Goal: Task Accomplishment & Management: Use online tool/utility

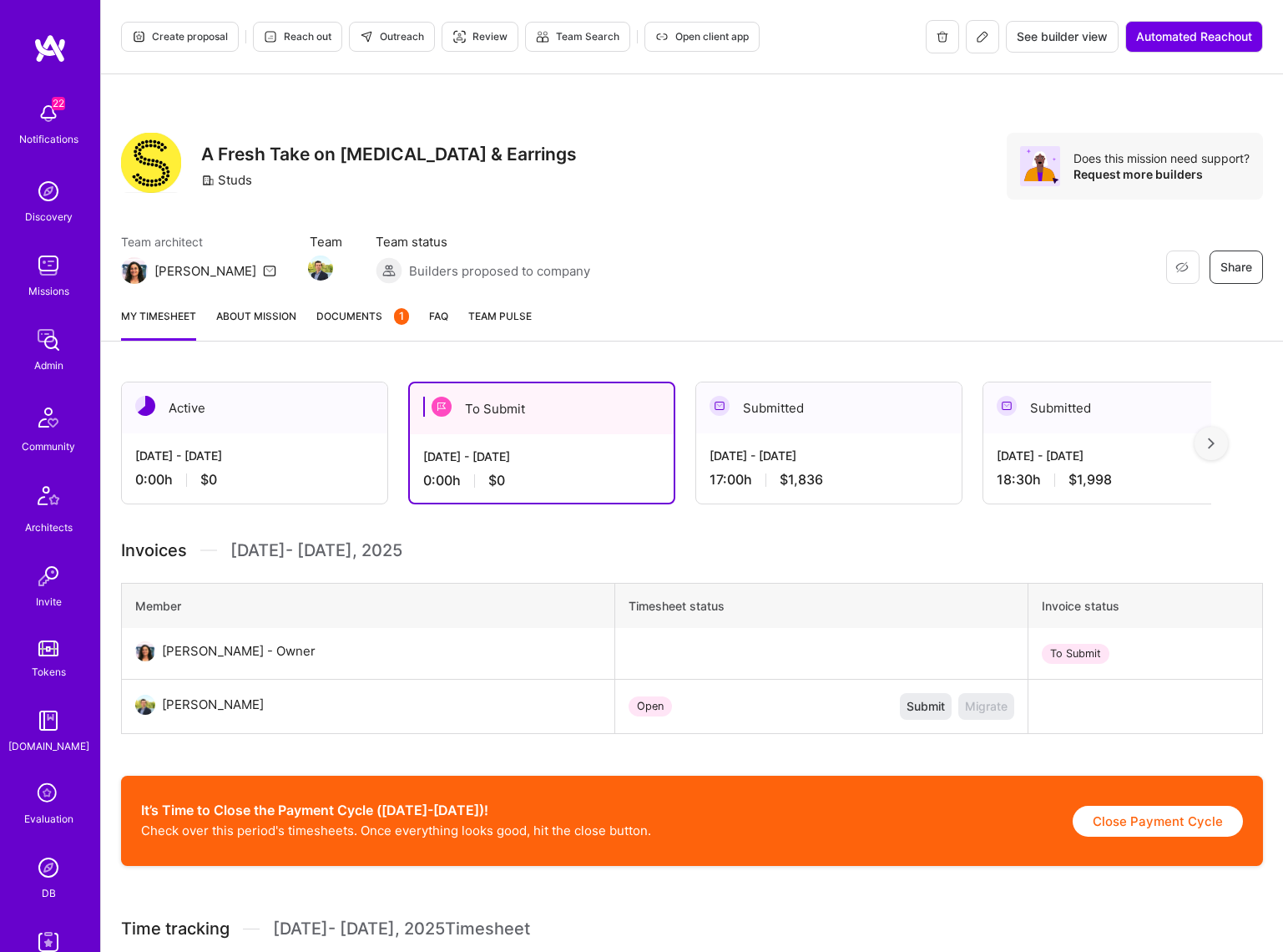
click at [353, 319] on span "Documents 1" at bounding box center [363, 316] width 93 height 17
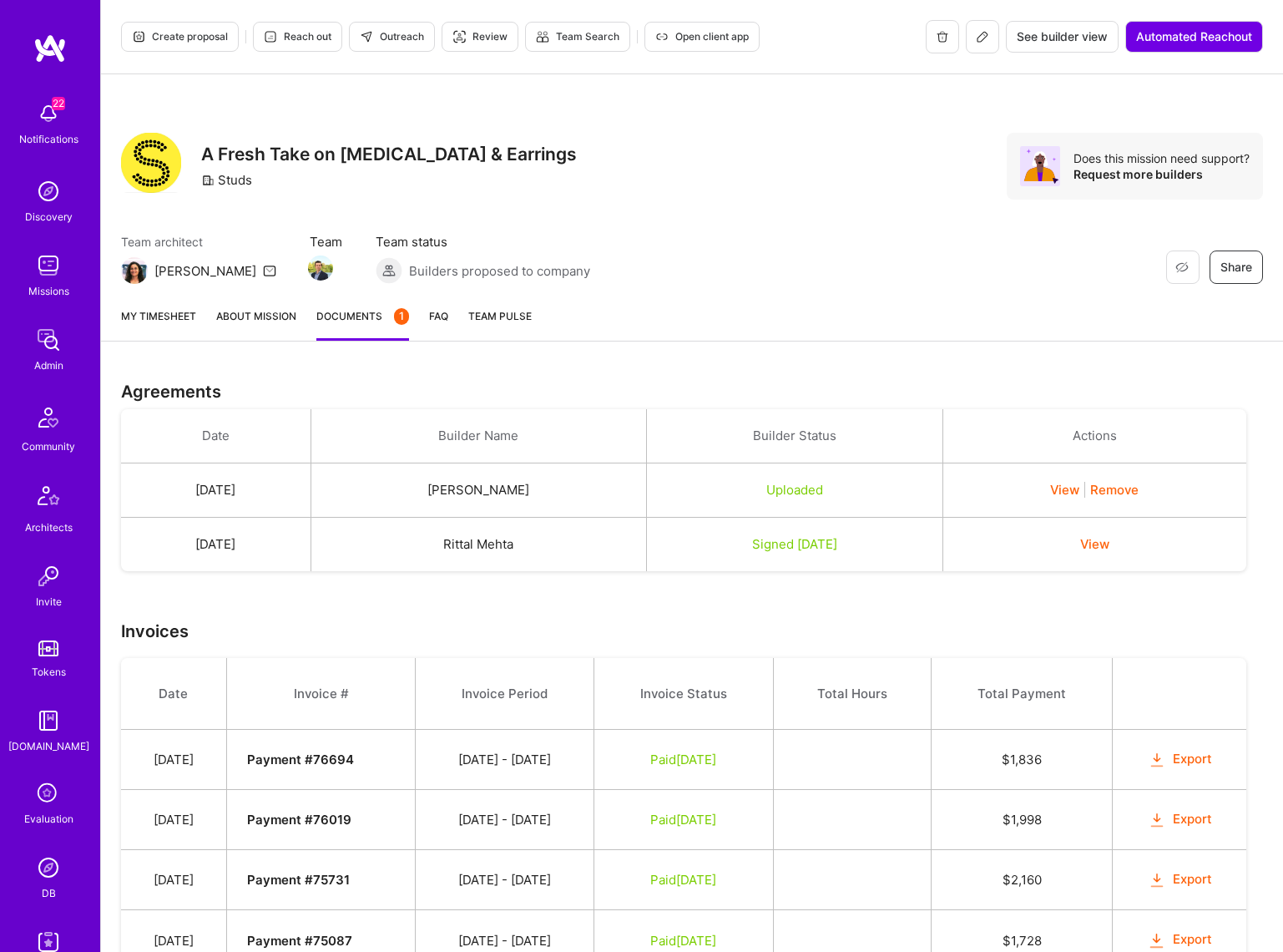
click at [267, 320] on link "About Mission" at bounding box center [256, 324] width 80 height 34
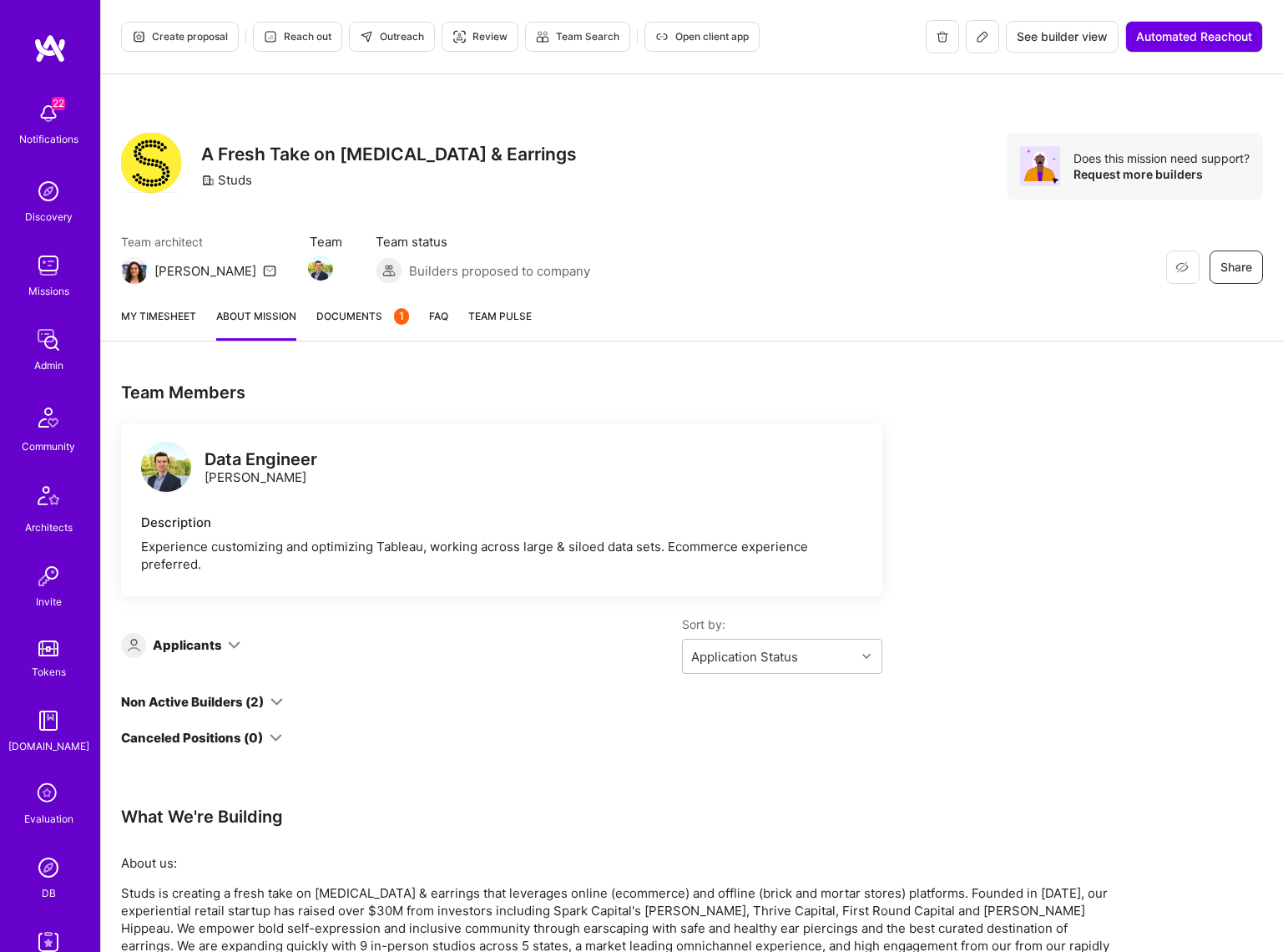
click at [171, 322] on link "My timesheet" at bounding box center [158, 324] width 75 height 34
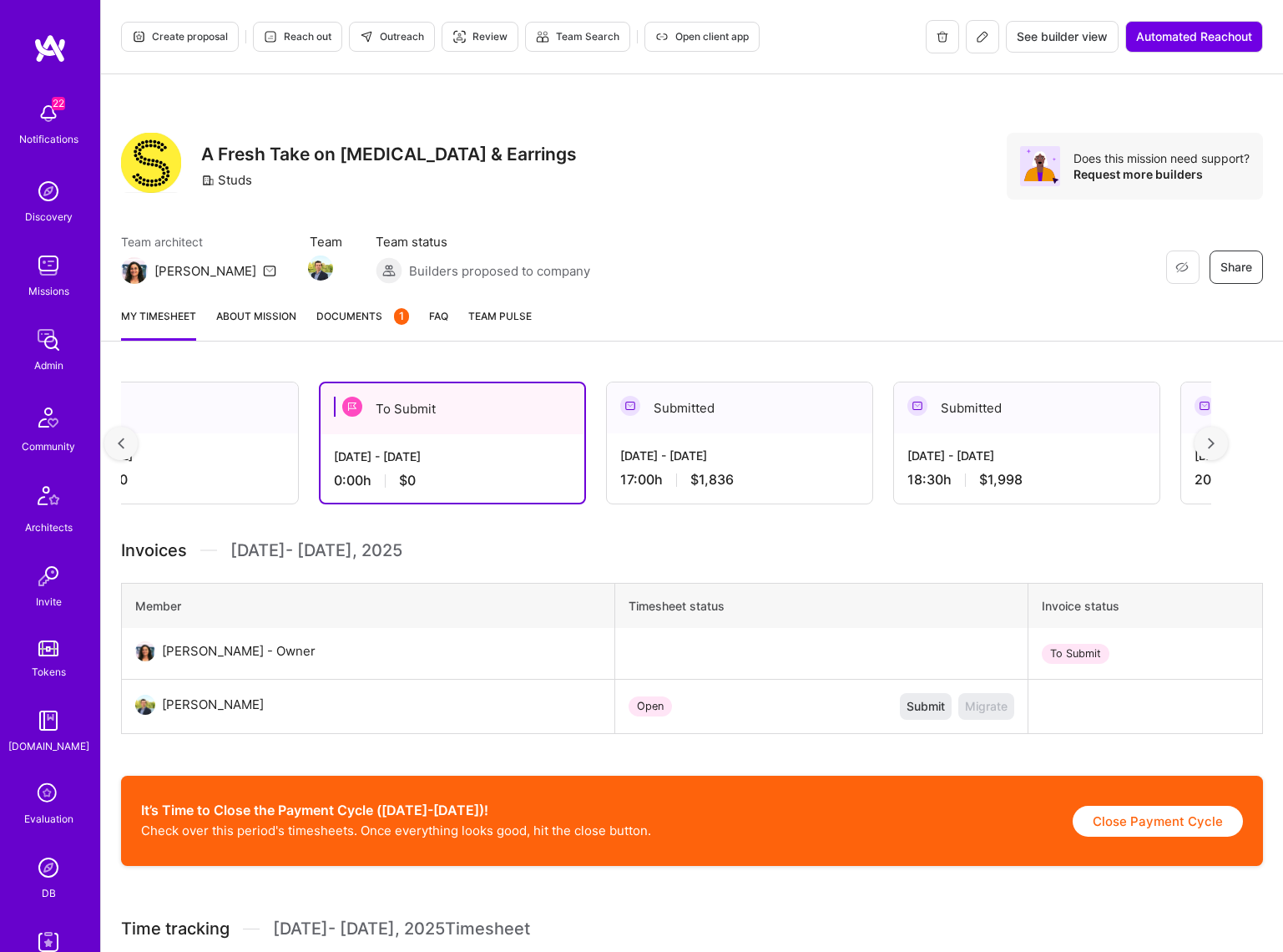
scroll to position [0, 105]
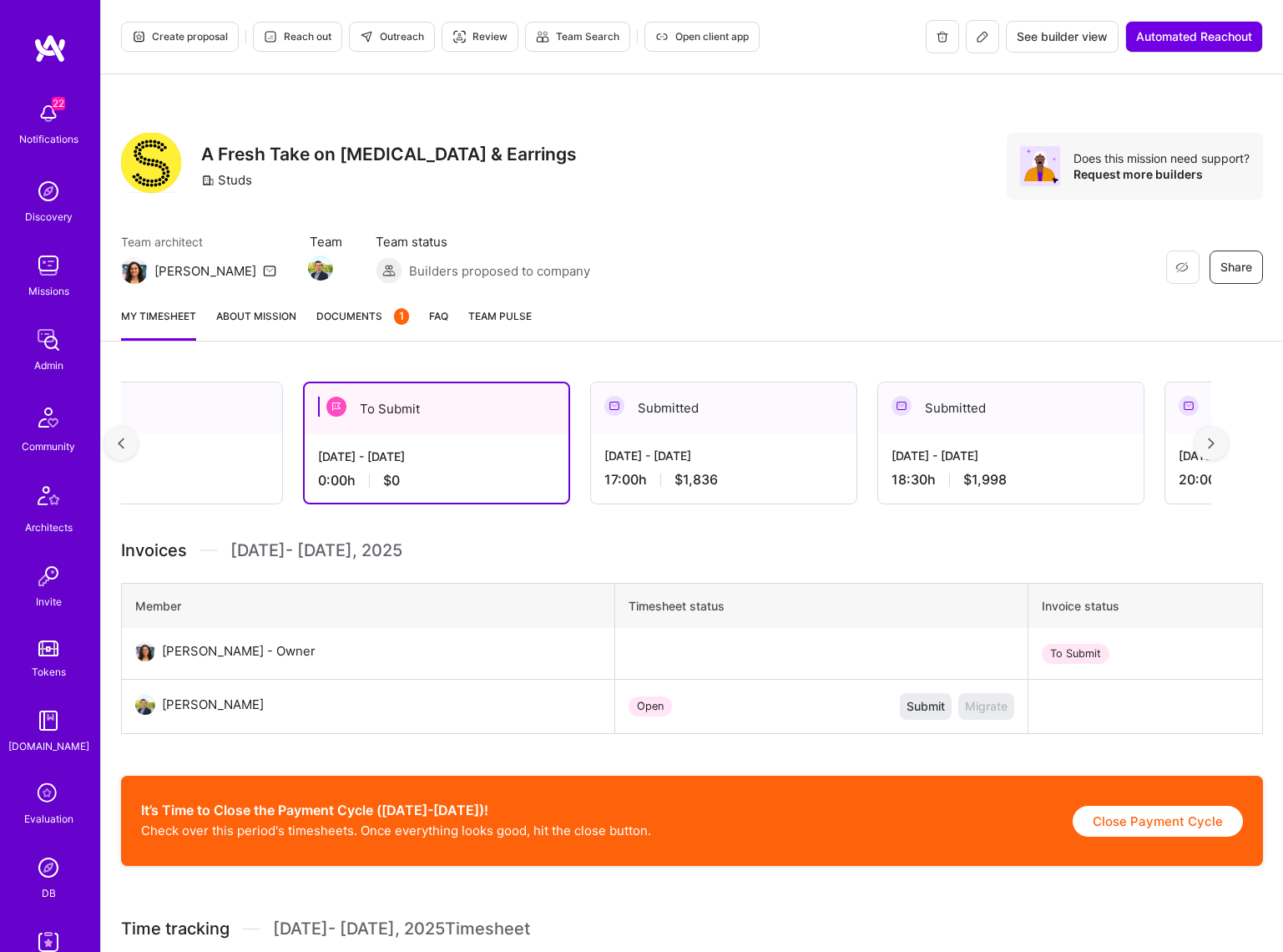
click at [708, 452] on div "[DATE] - [DATE]" at bounding box center [723, 455] width 239 height 17
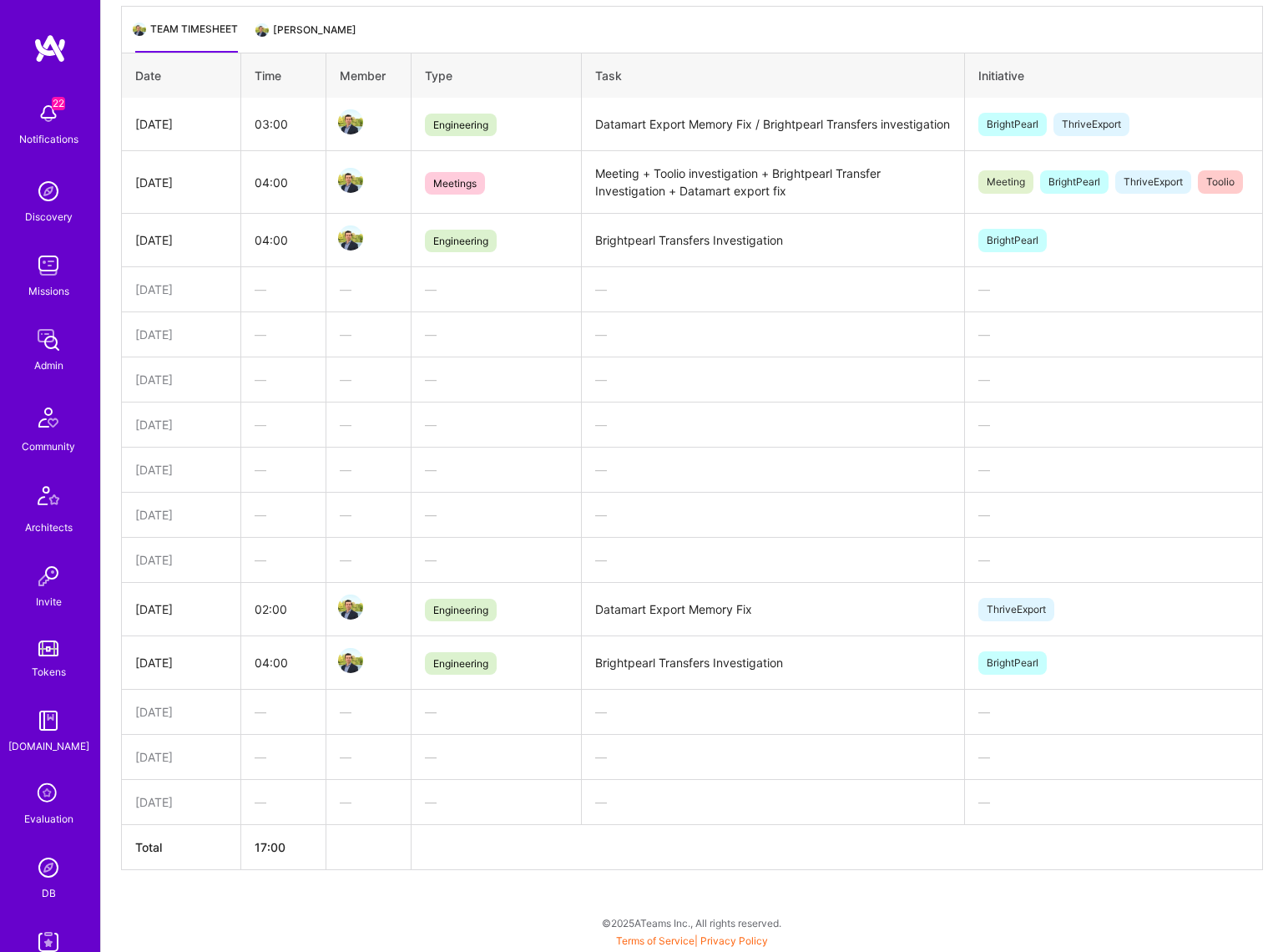
scroll to position [0, 0]
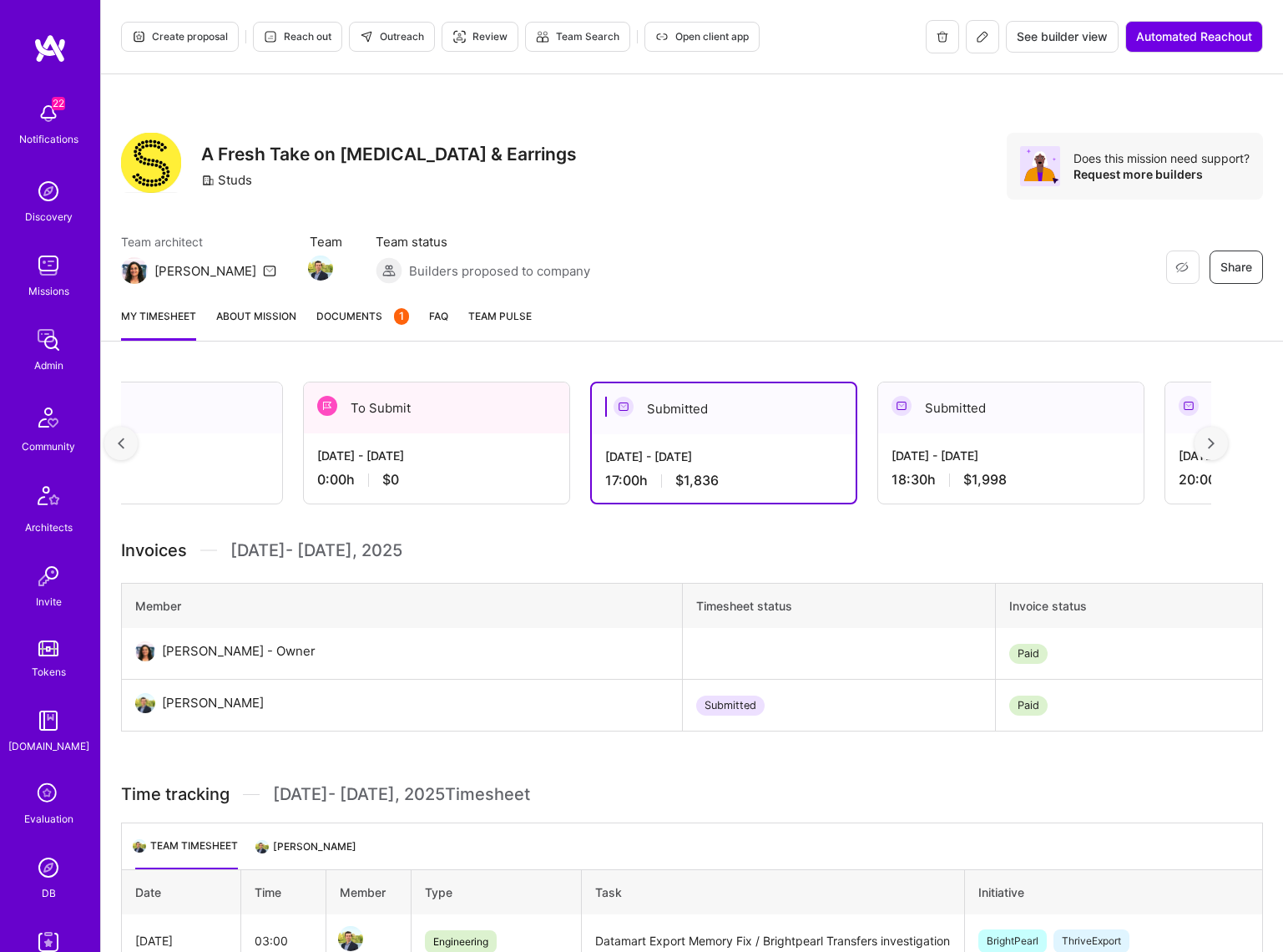
click at [360, 316] on span "Documents 1" at bounding box center [363, 316] width 93 height 17
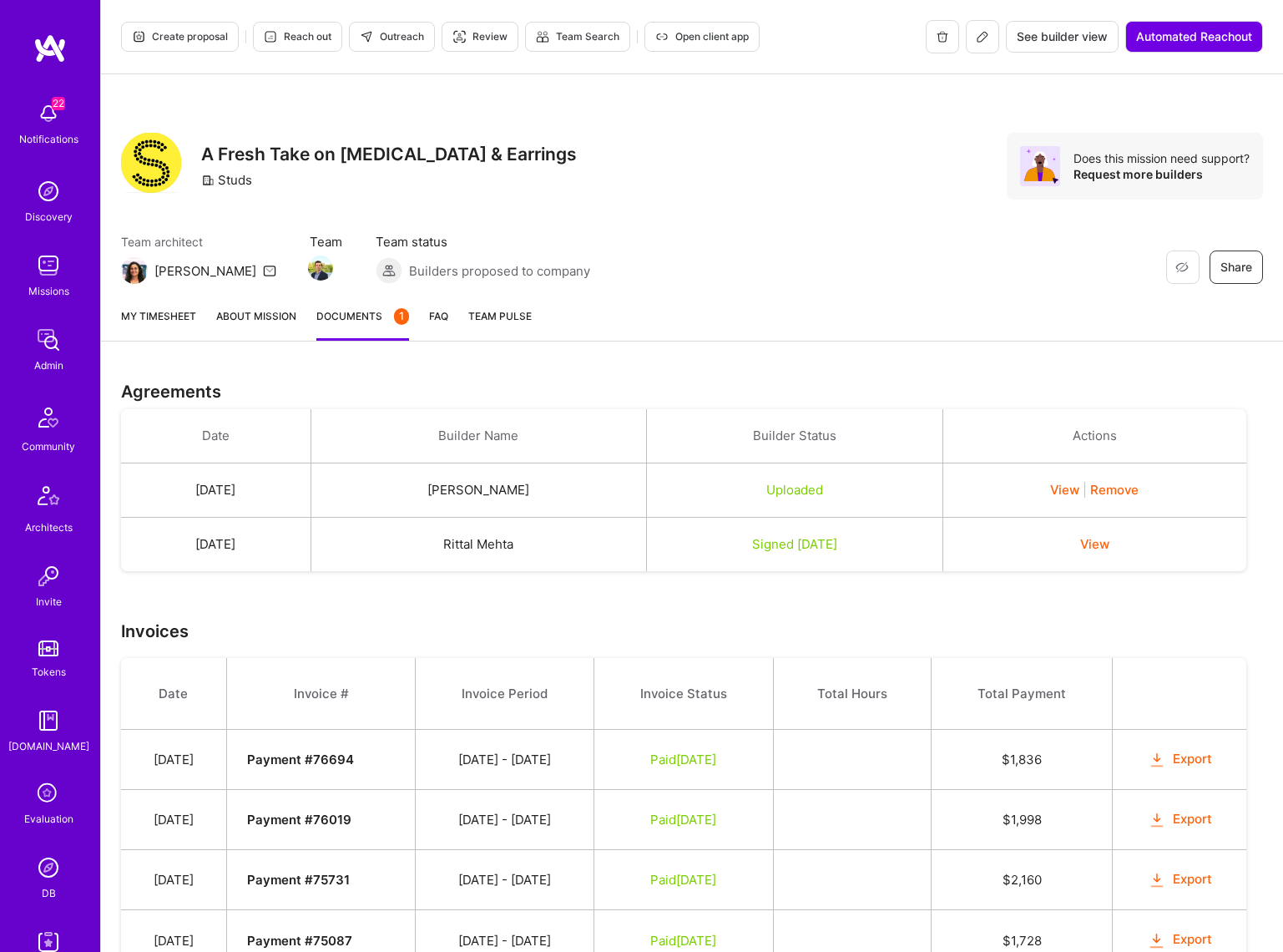
click at [1203, 758] on button "Export" at bounding box center [1180, 759] width 65 height 19
click at [152, 312] on link "My timesheet" at bounding box center [158, 324] width 75 height 34
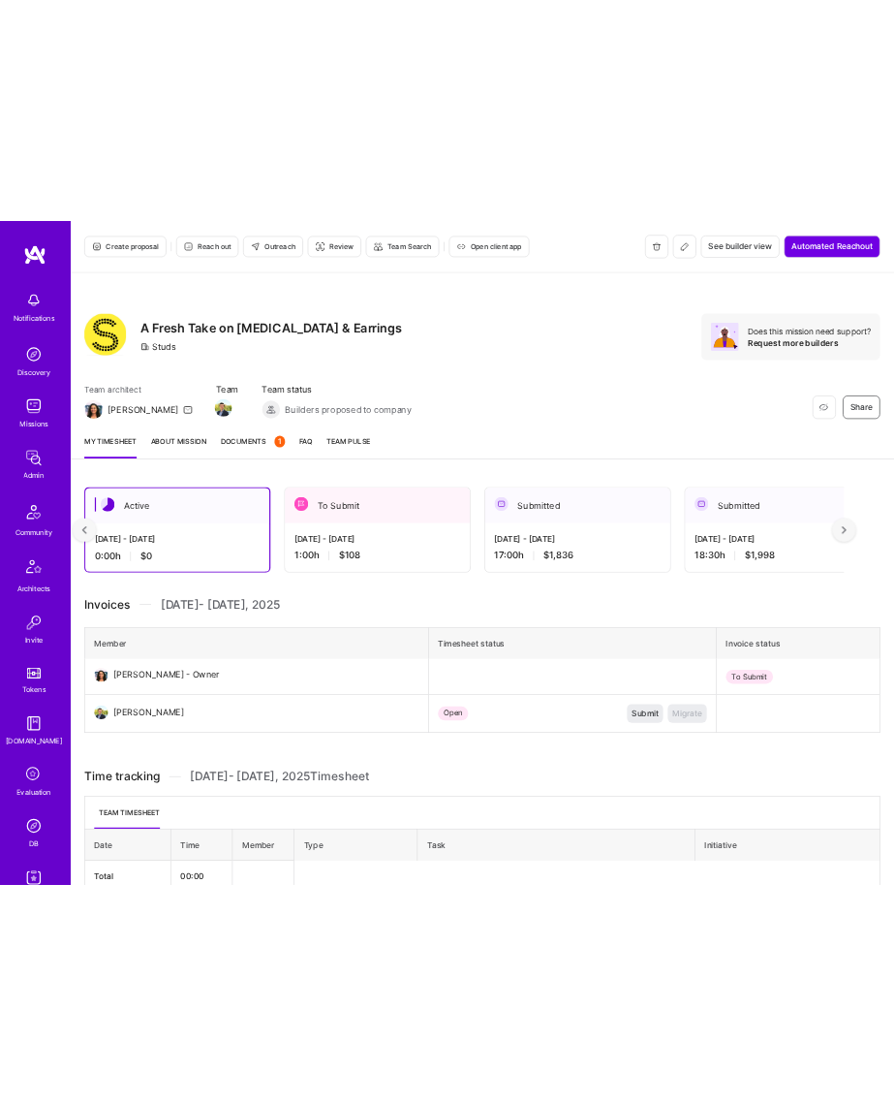
scroll to position [0, 1]
